Goal: Information Seeking & Learning: Understand process/instructions

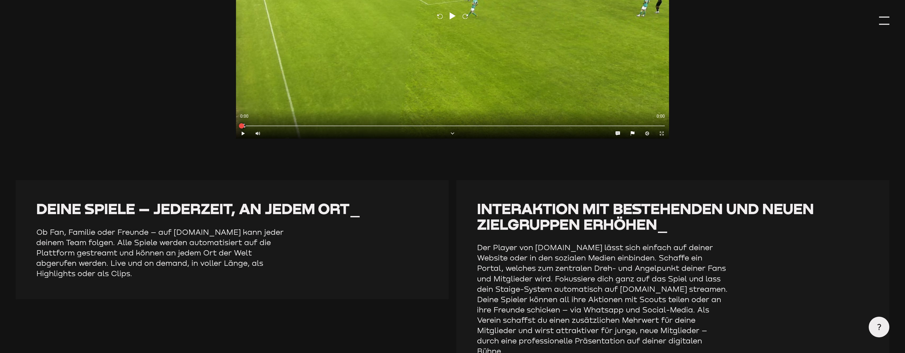
type input "0.8"
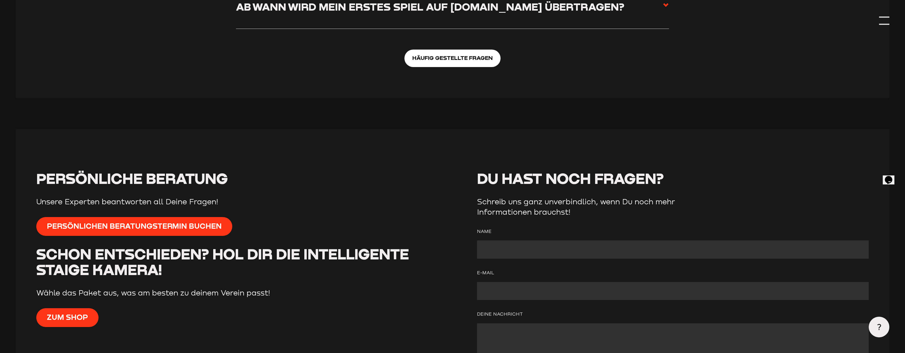
scroll to position [2463, 0]
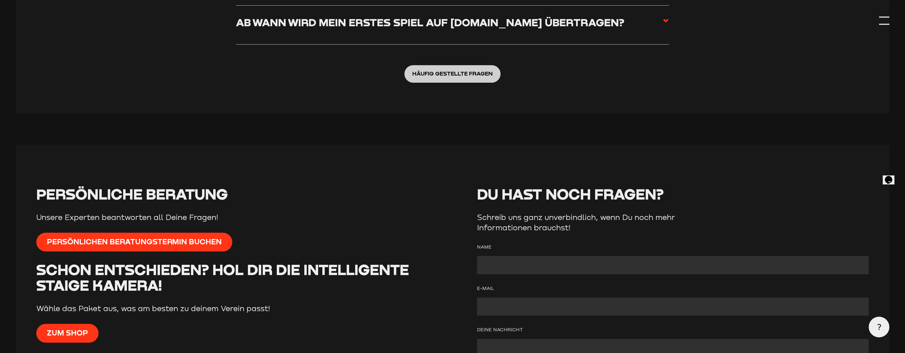
click at [434, 71] on link "Häufig gestellte Fragen" at bounding box center [452, 73] width 96 height 17
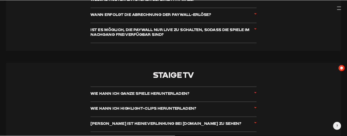
scroll to position [2437, 0]
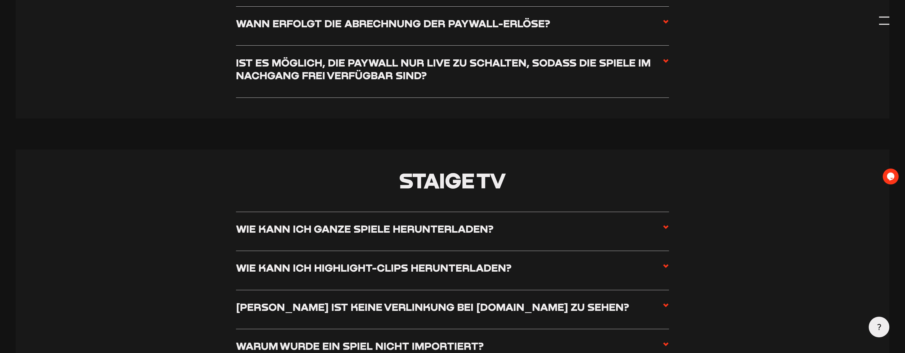
click at [454, 246] on li "Wie kann ich ganze Spiele herunterladen? Um komplette Spiele herunterzuladen, b…" at bounding box center [452, 231] width 433 height 39
click at [460, 234] on h3 "Wie kann ich ganze Spiele herunterladen?" at bounding box center [364, 228] width 257 height 13
click at [0, 0] on input "Wie kann ich ganze Spiele herunterladen?" at bounding box center [0, 0] width 0 height 0
